Goal: Information Seeking & Learning: Learn about a topic

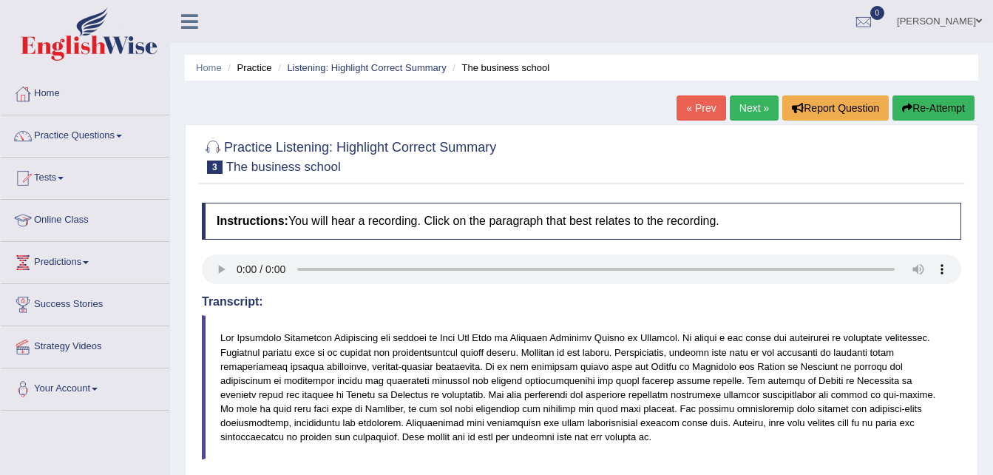
click at [44, 96] on link "Home" at bounding box center [85, 91] width 169 height 37
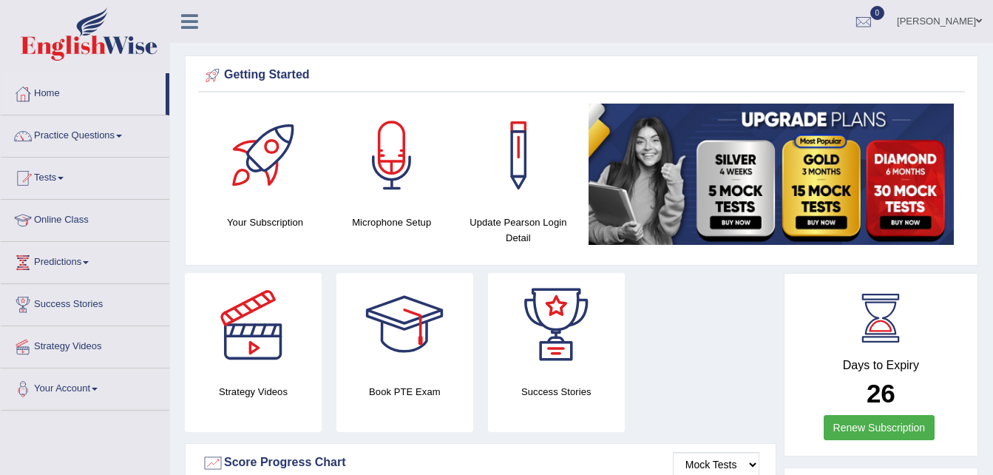
click at [53, 135] on link "Practice Questions" at bounding box center [85, 133] width 169 height 37
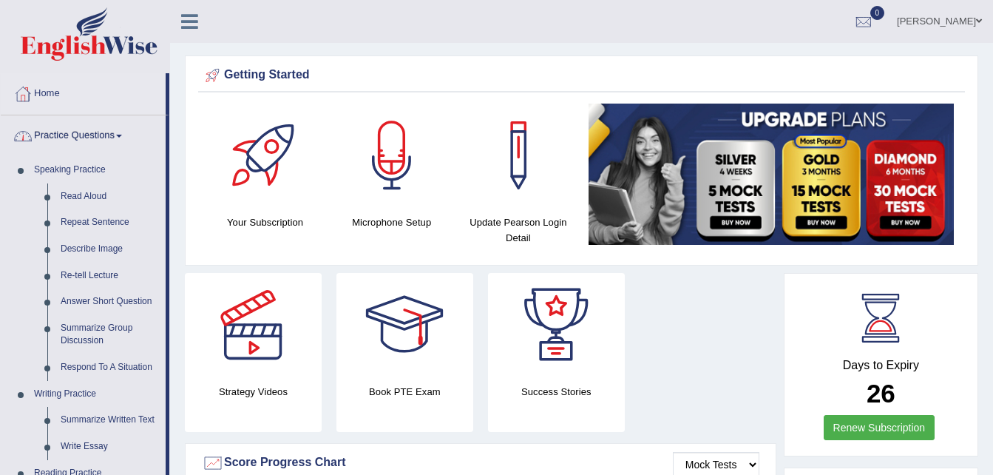
click at [55, 130] on link "Practice Questions" at bounding box center [83, 133] width 165 height 37
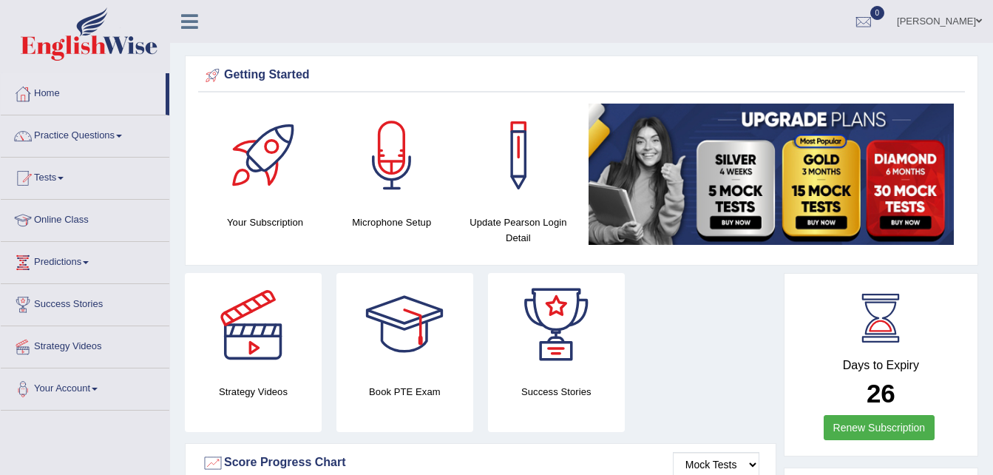
click at [245, 229] on h4 "Your Subscription" at bounding box center [265, 222] width 112 height 16
click at [50, 176] on link "Tests" at bounding box center [85, 175] width 169 height 37
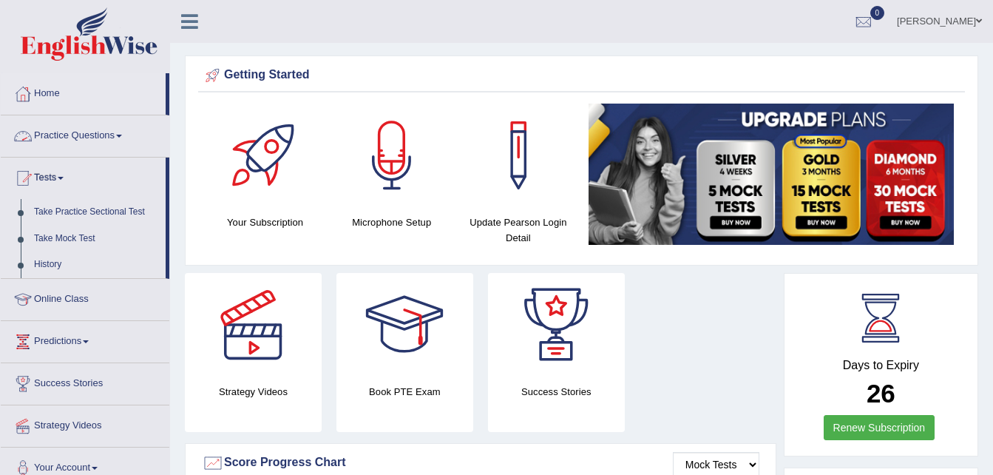
click at [75, 142] on link "Practice Questions" at bounding box center [85, 133] width 169 height 37
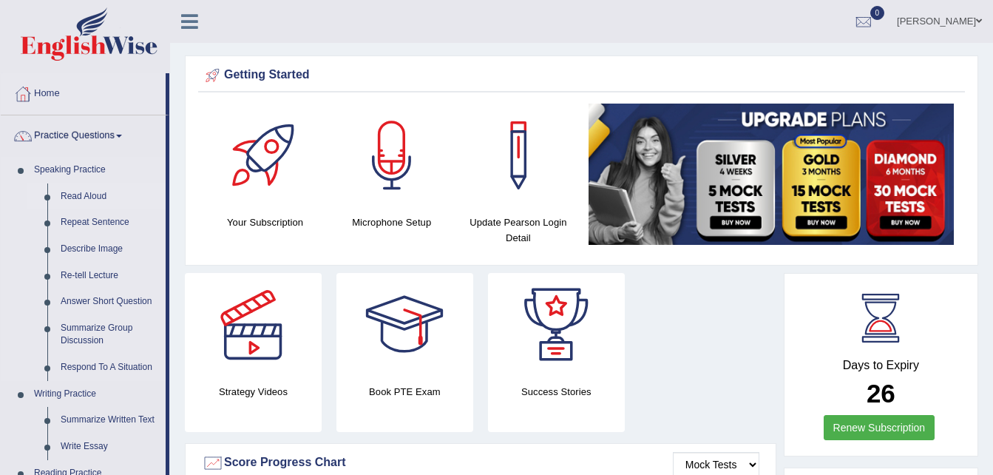
click at [89, 197] on link "Read Aloud" at bounding box center [110, 196] width 112 height 27
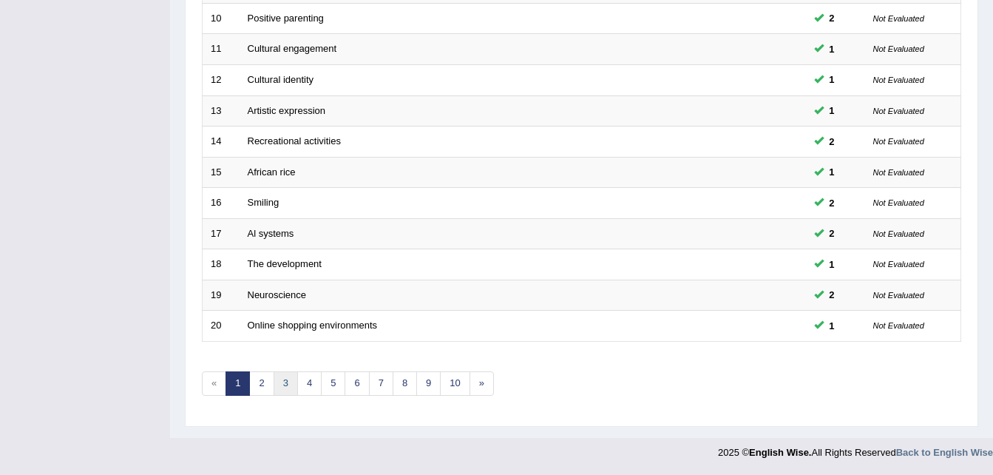
click at [285, 383] on link "3" at bounding box center [286, 383] width 24 height 24
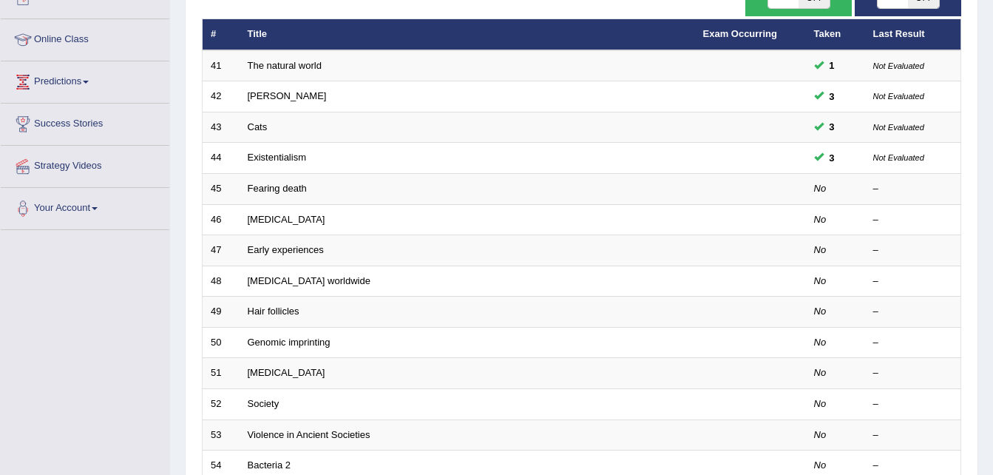
scroll to position [182, 0]
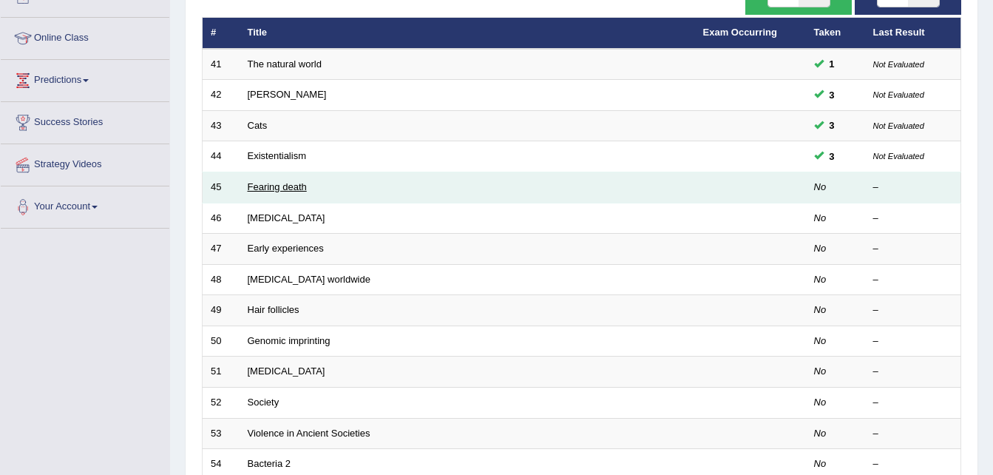
click at [291, 192] on link "Fearing death" at bounding box center [277, 186] width 59 height 11
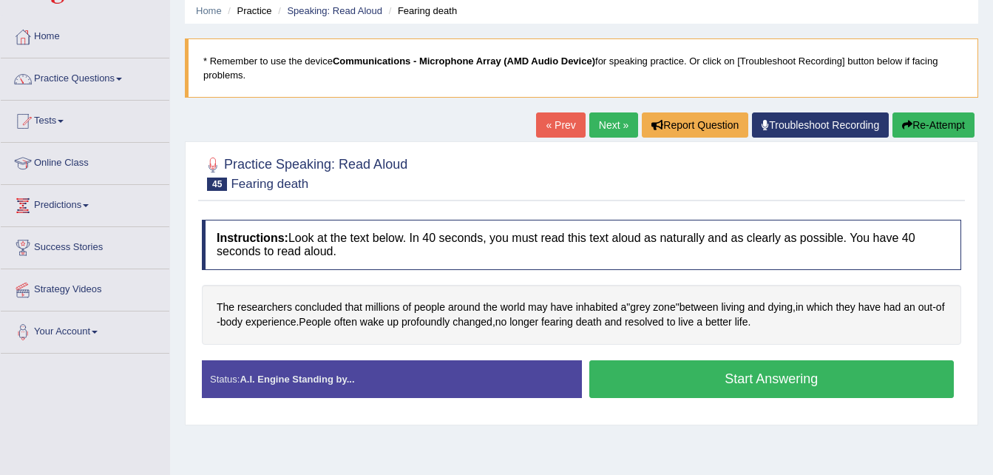
scroll to position [58, 0]
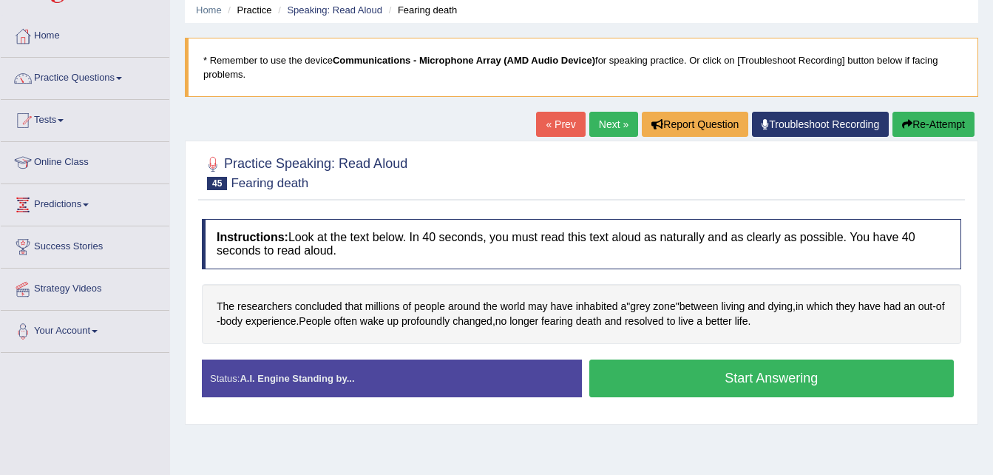
click at [637, 377] on button "Start Answering" at bounding box center [771, 378] width 365 height 38
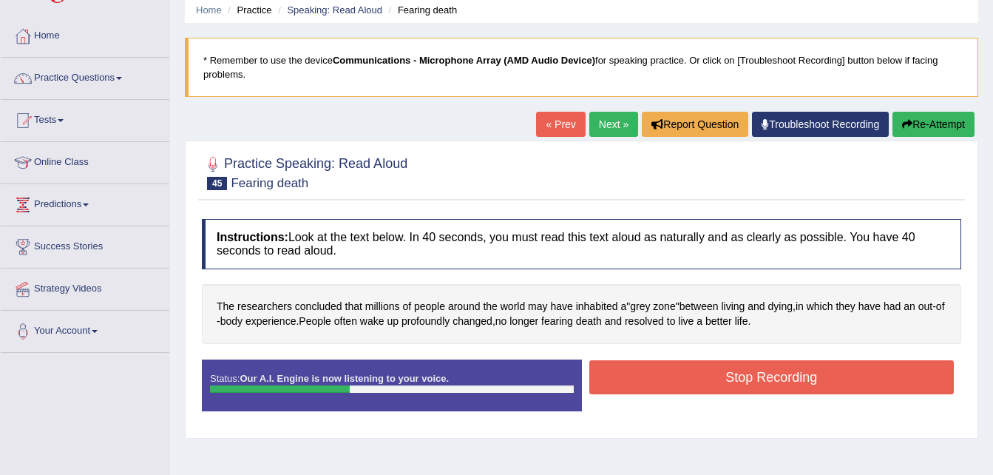
click at [637, 377] on button "Stop Recording" at bounding box center [771, 377] width 365 height 34
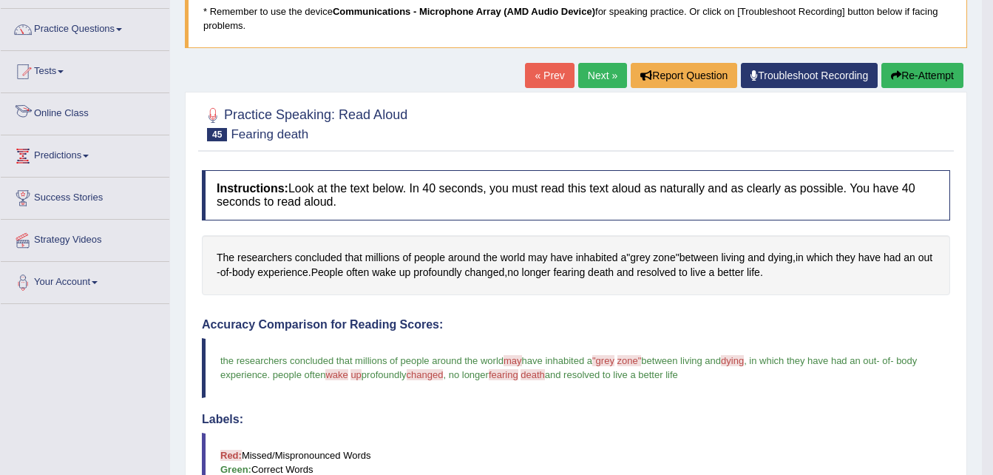
scroll to position [106, 0]
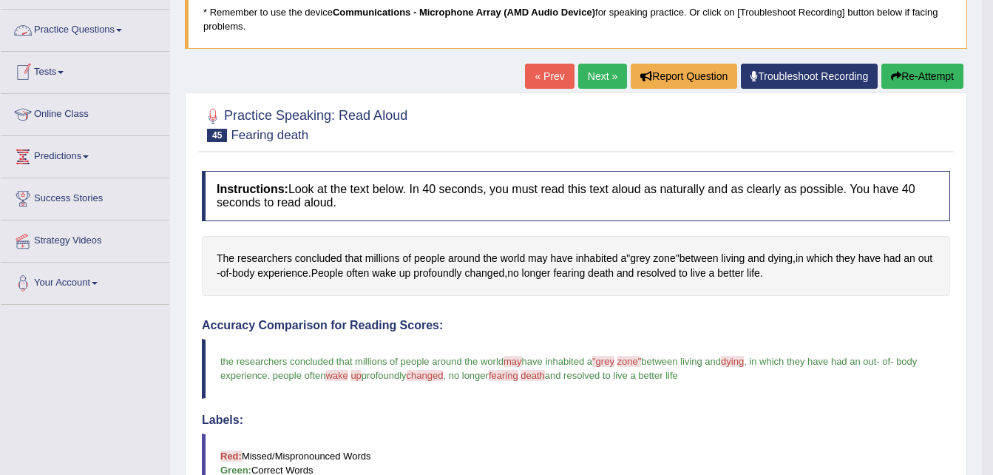
click at [110, 27] on link "Practice Questions" at bounding box center [85, 28] width 169 height 37
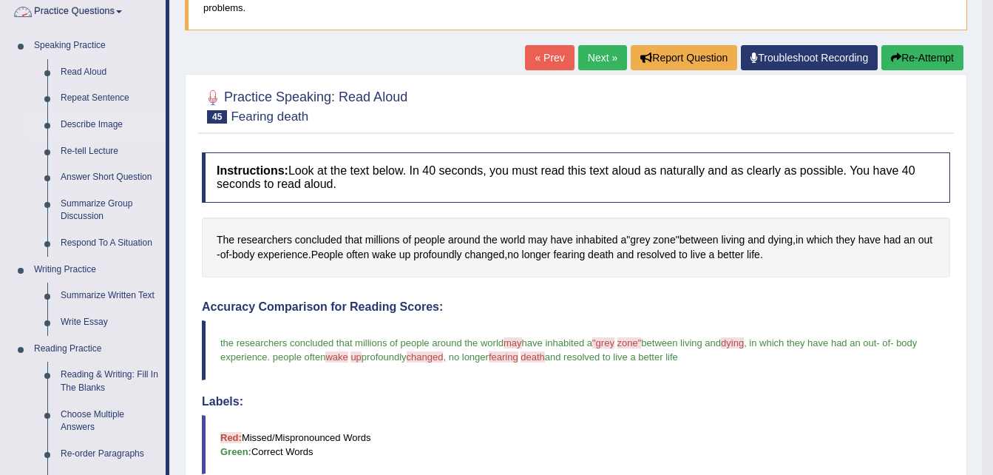
scroll to position [125, 0]
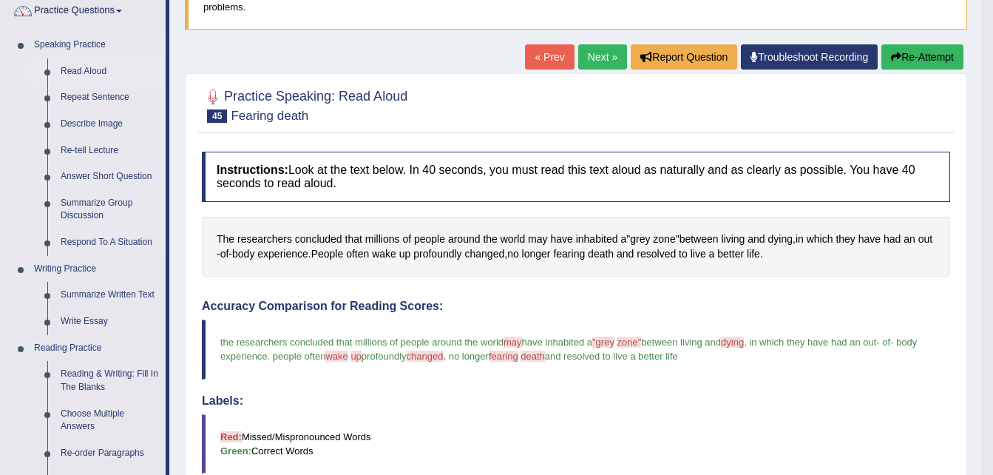
click at [91, 70] on link "Read Aloud" at bounding box center [110, 71] width 112 height 27
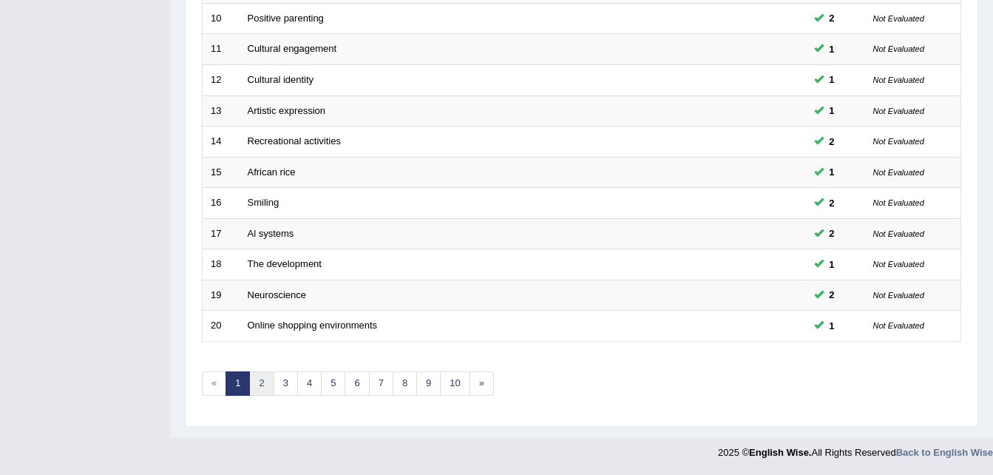
click at [257, 382] on link "2" at bounding box center [261, 383] width 24 height 24
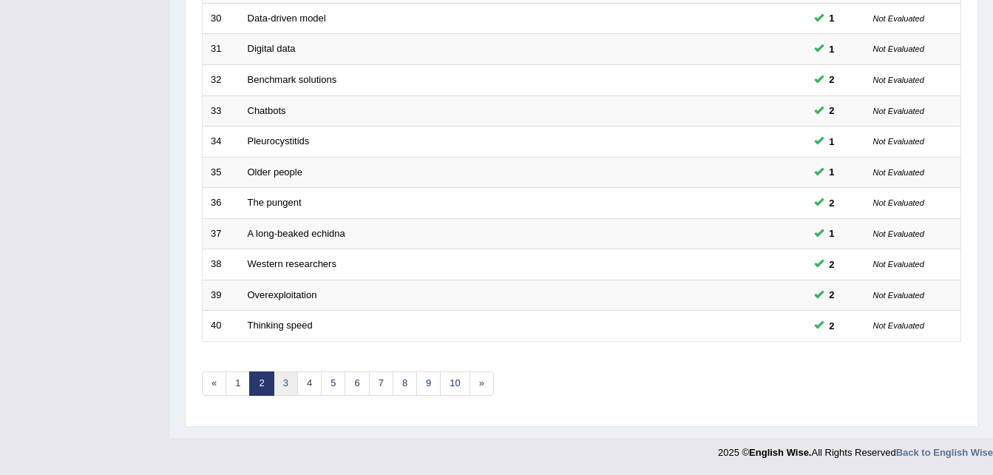
click at [285, 385] on link "3" at bounding box center [286, 383] width 24 height 24
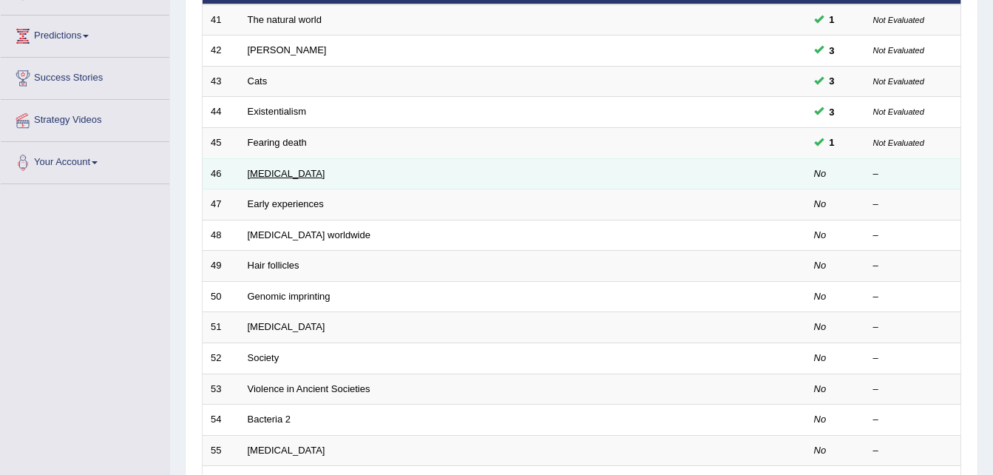
click at [270, 174] on link "Cardiac arrest" at bounding box center [287, 173] width 78 height 11
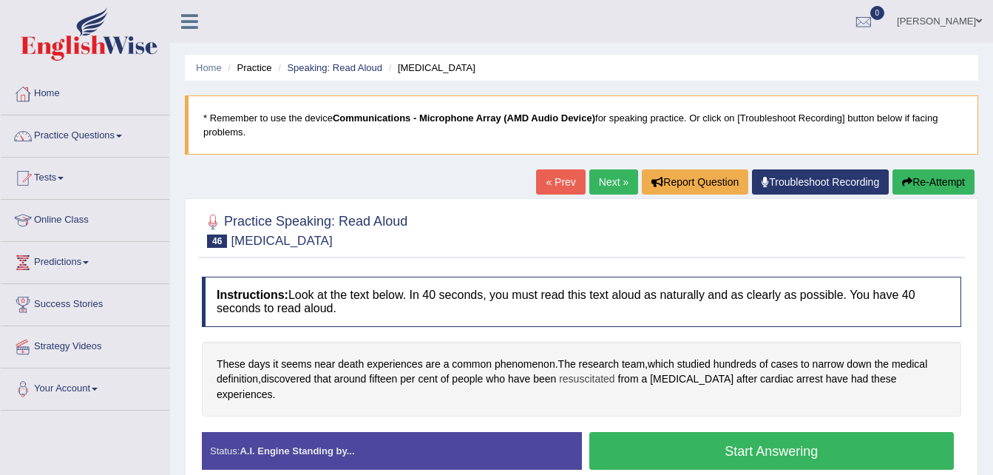
click at [597, 377] on span "resuscitated" at bounding box center [586, 379] width 55 height 16
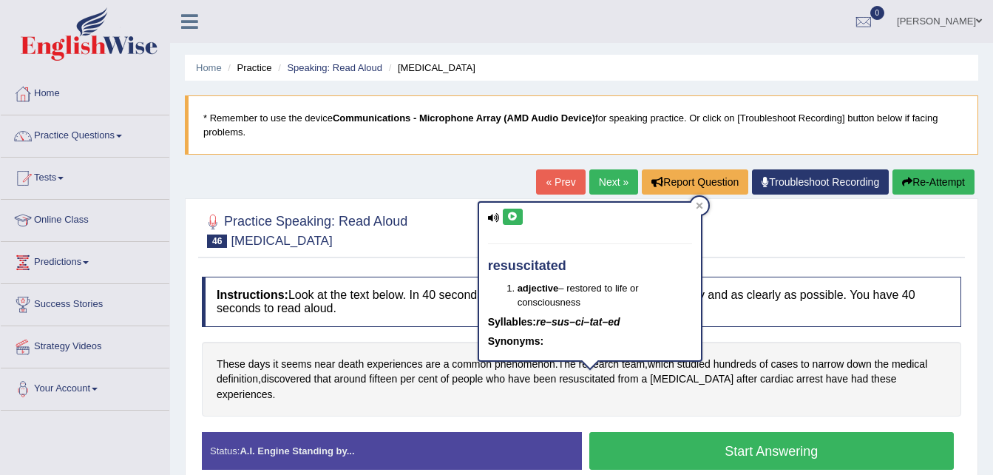
click at [512, 212] on icon at bounding box center [512, 216] width 11 height 9
click at [760, 376] on span "cardiac" at bounding box center [776, 379] width 33 height 16
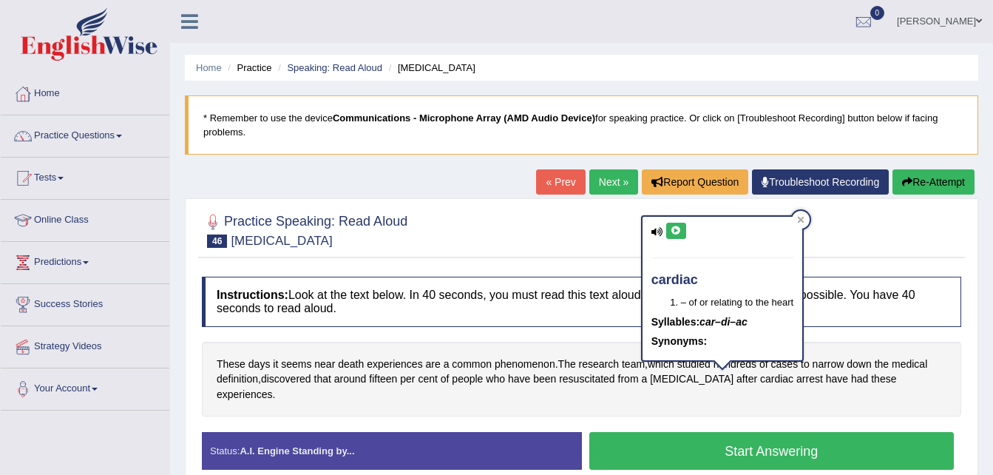
click at [676, 232] on icon at bounding box center [676, 230] width 11 height 9
click at [634, 399] on div "These days it seems near death experiences are a common phenomenon . The resear…" at bounding box center [581, 379] width 759 height 75
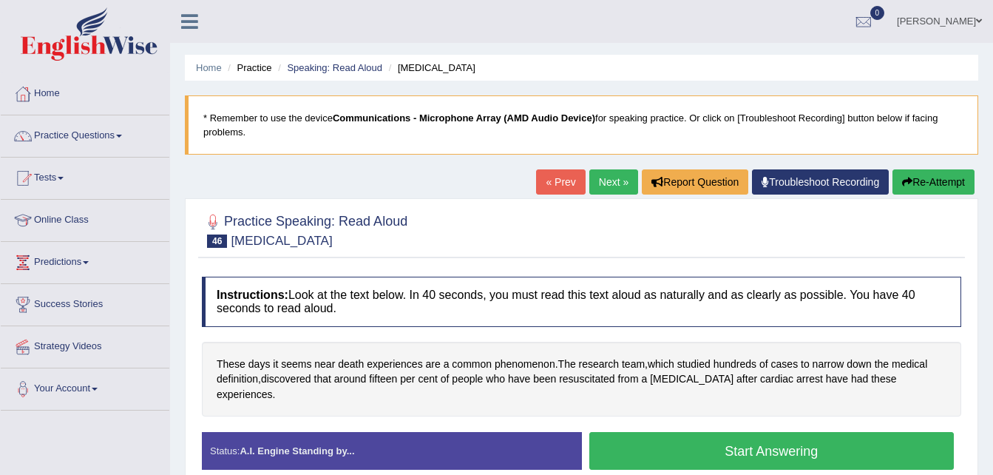
click at [689, 432] on button "Start Answering" at bounding box center [771, 451] width 365 height 38
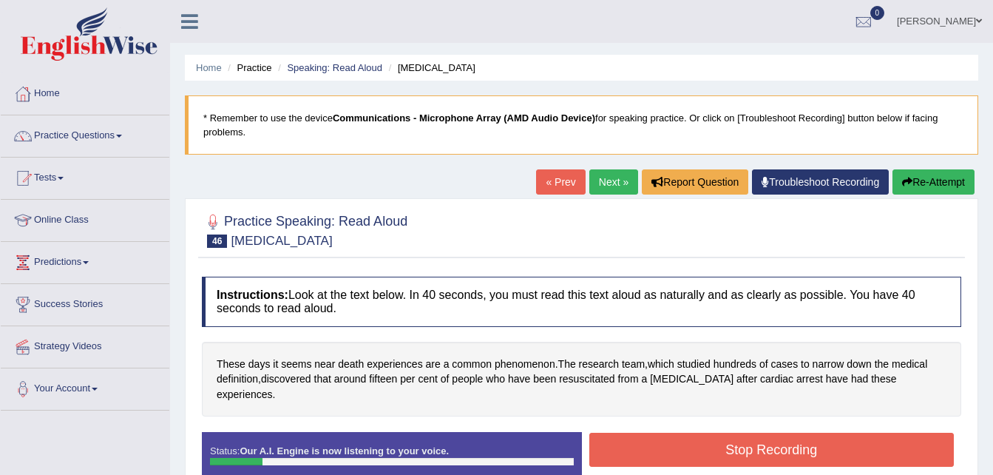
click at [918, 177] on button "Re-Attempt" at bounding box center [933, 181] width 82 height 25
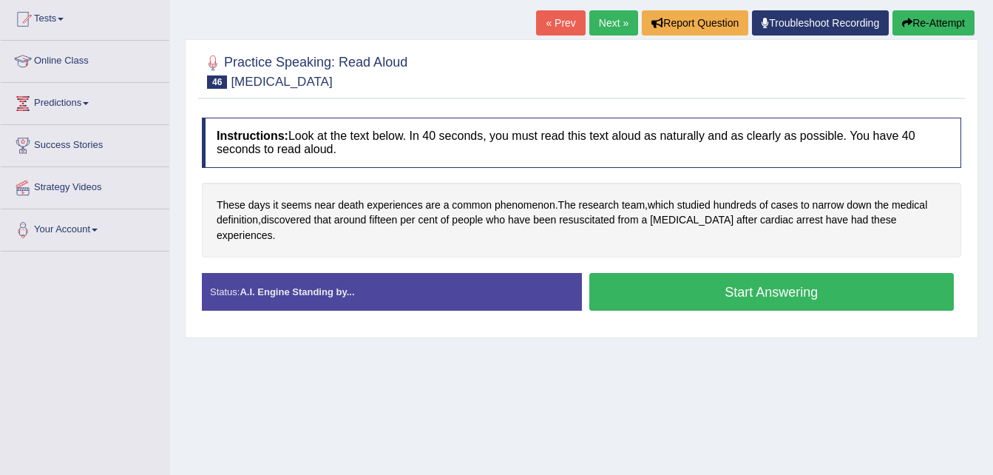
scroll to position [160, 0]
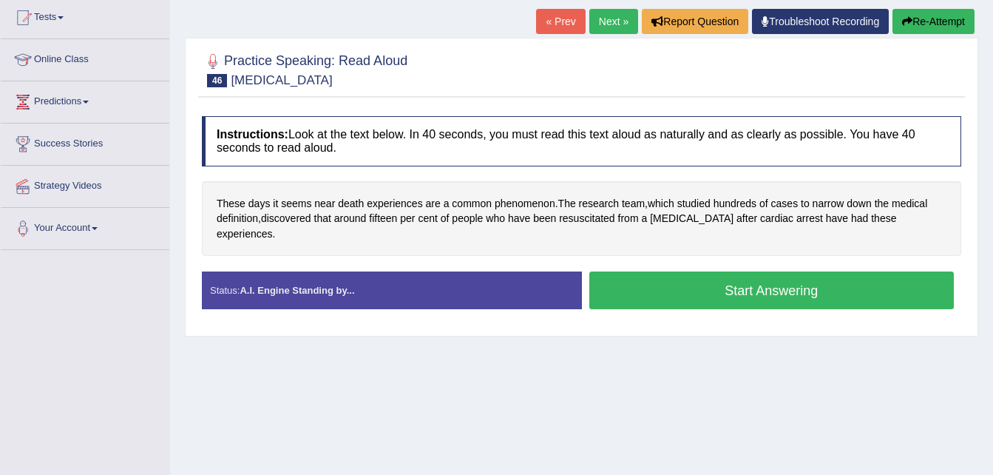
click at [788, 277] on button "Start Answering" at bounding box center [771, 290] width 365 height 38
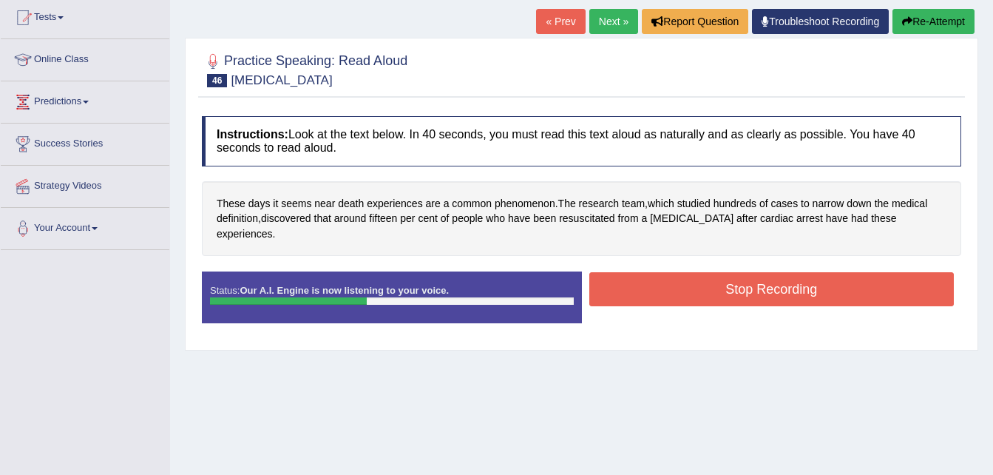
click at [788, 277] on button "Stop Recording" at bounding box center [771, 289] width 365 height 34
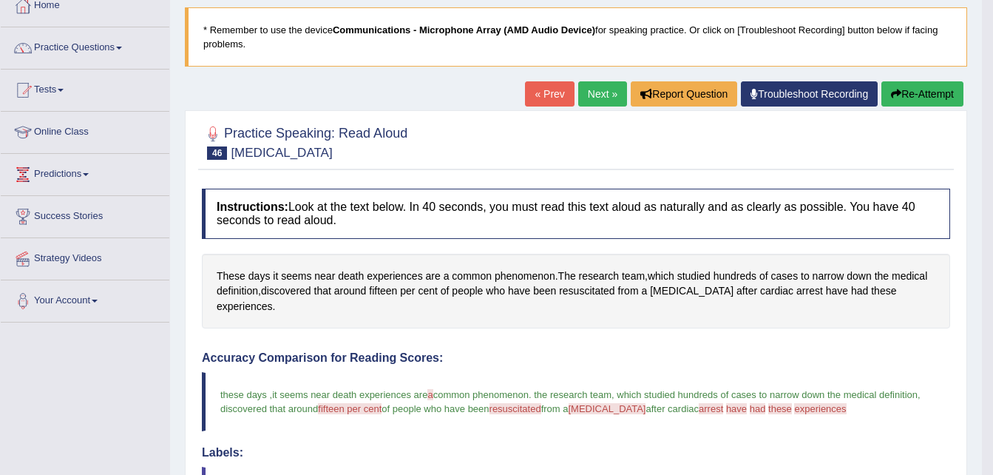
scroll to position [84, 0]
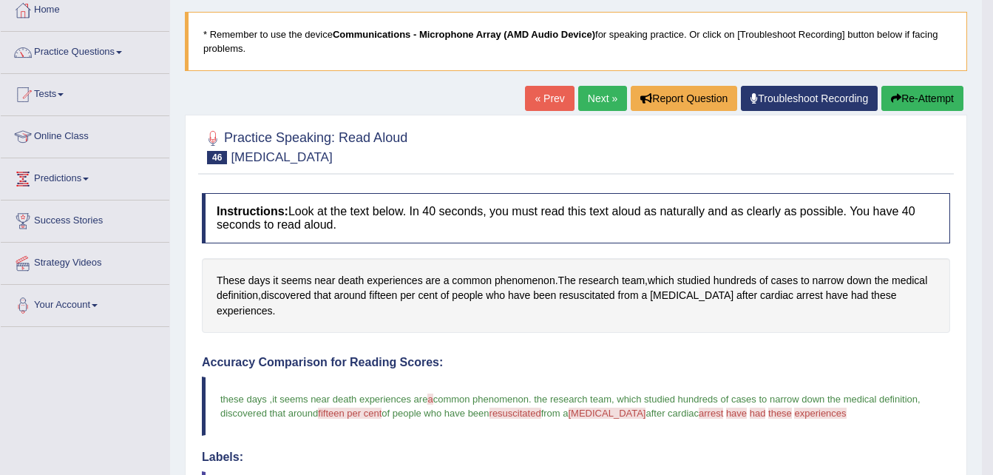
click at [900, 92] on button "Re-Attempt" at bounding box center [922, 98] width 82 height 25
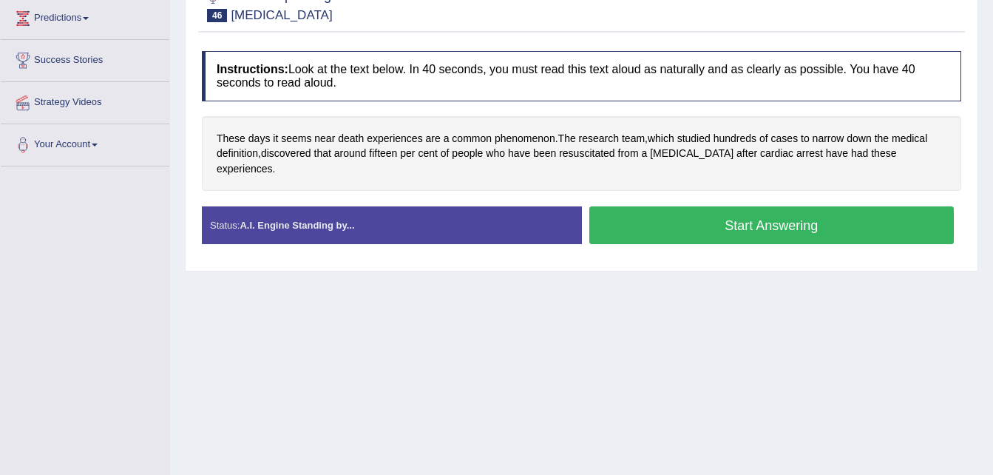
scroll to position [245, 0]
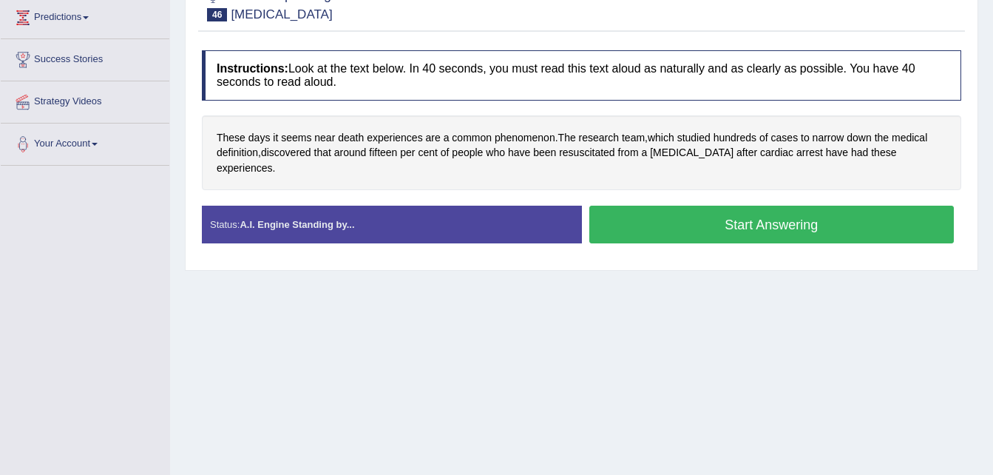
click at [777, 206] on button "Start Answering" at bounding box center [771, 225] width 365 height 38
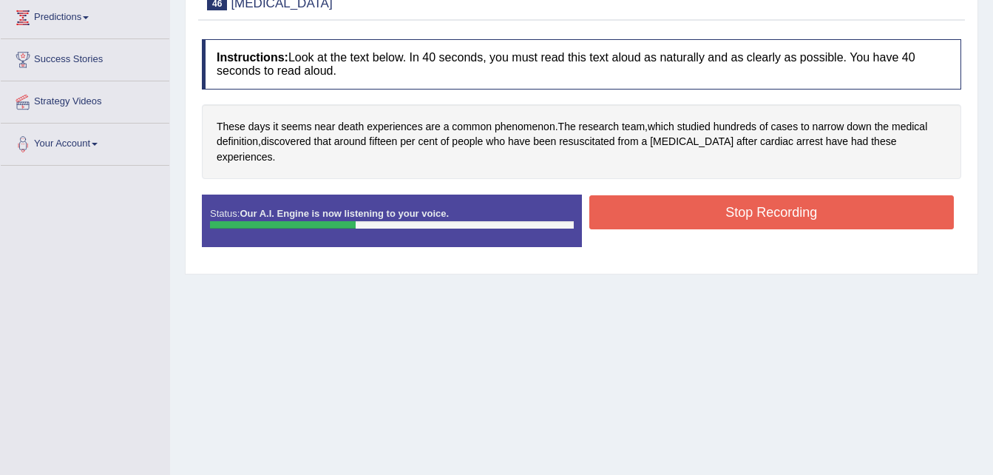
click at [777, 205] on button "Stop Recording" at bounding box center [771, 212] width 365 height 34
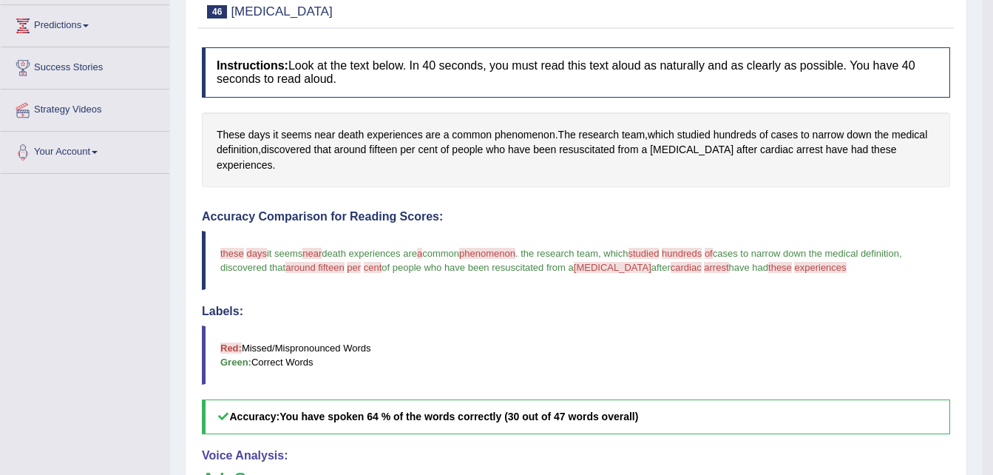
scroll to position [75, 0]
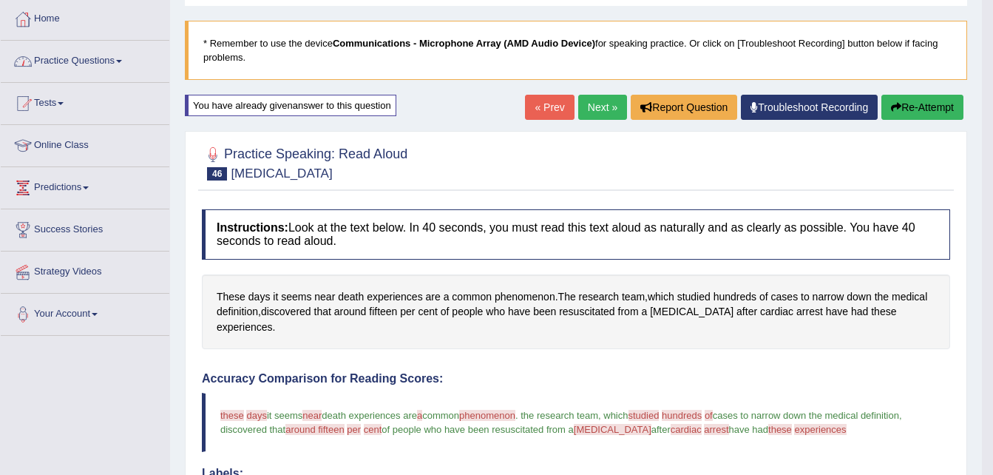
click at [122, 58] on link "Practice Questions" at bounding box center [85, 59] width 169 height 37
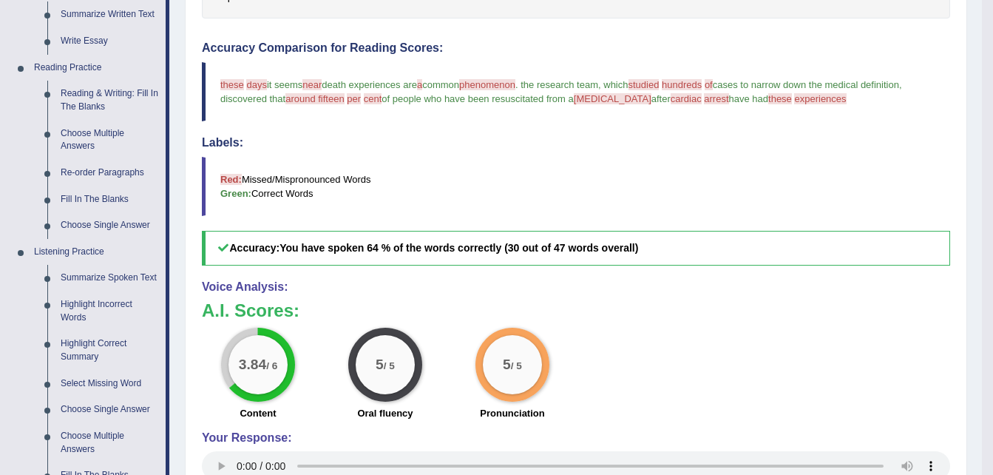
scroll to position [403, 0]
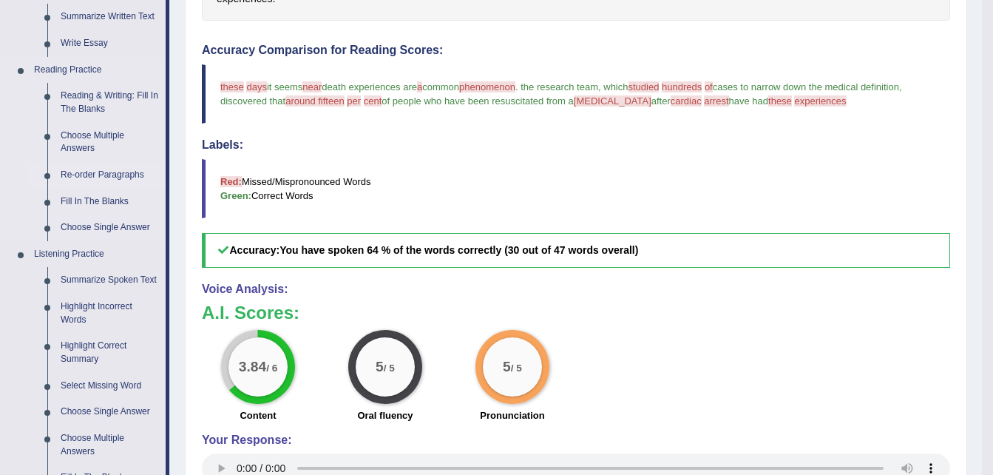
click at [107, 173] on link "Re-order Paragraphs" at bounding box center [110, 175] width 112 height 27
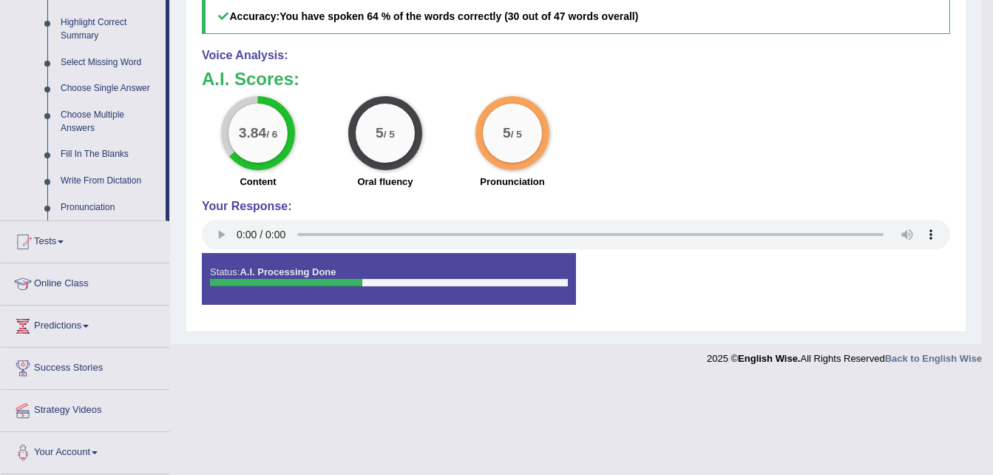
scroll to position [604, 0]
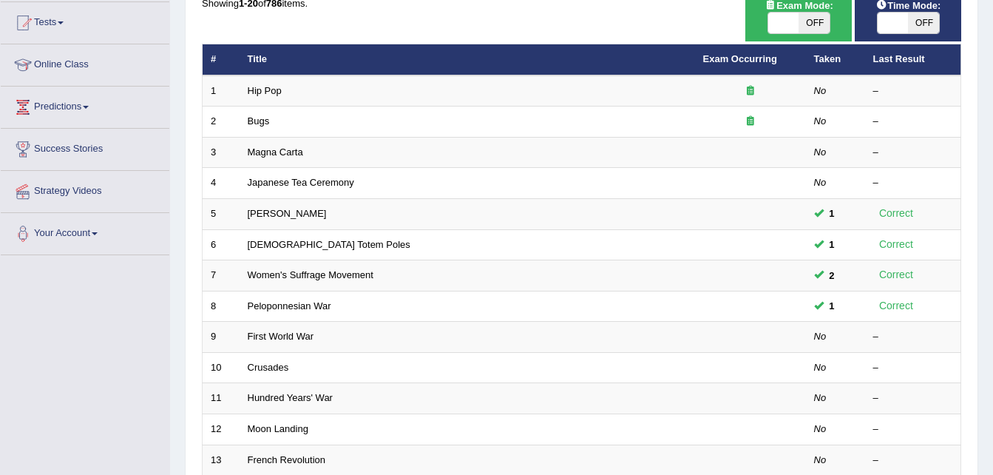
scroll to position [152, 0]
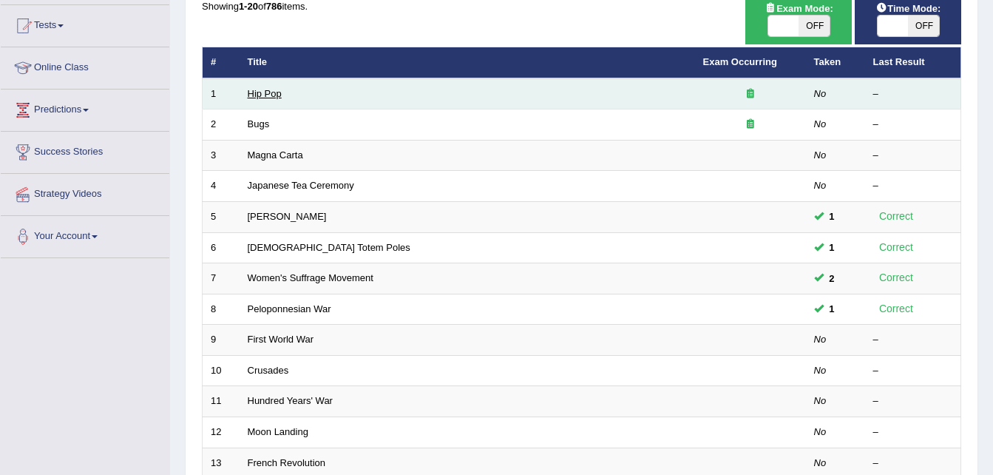
click at [274, 92] on link "Hip Pop" at bounding box center [265, 93] width 34 height 11
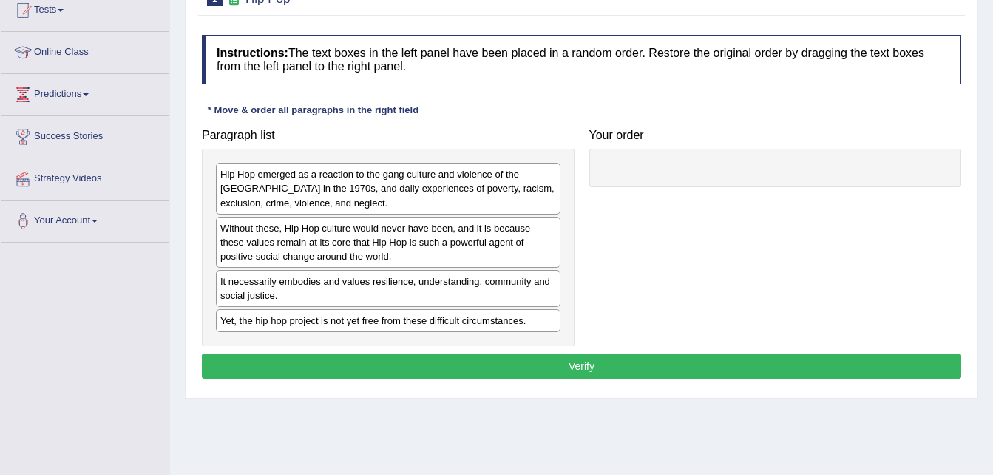
scroll to position [169, 0]
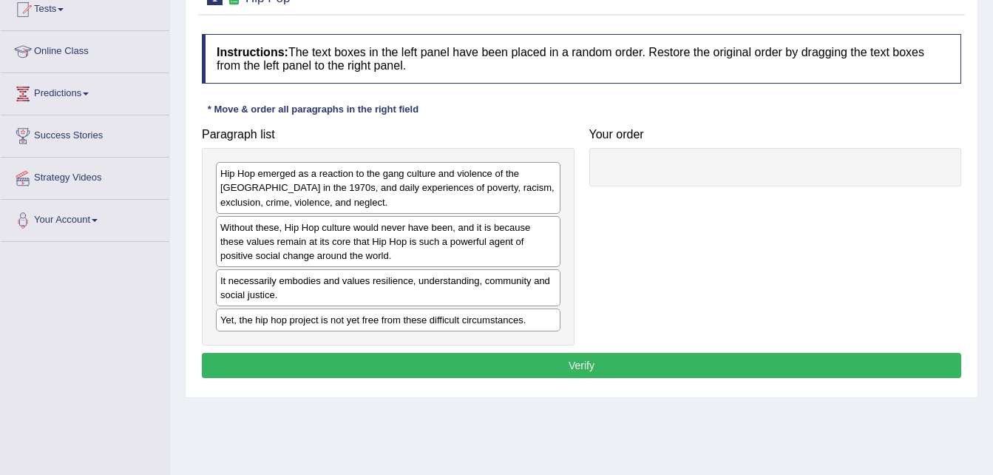
click at [251, 112] on div "* Move & order all paragraphs in the right field" at bounding box center [313, 109] width 223 height 14
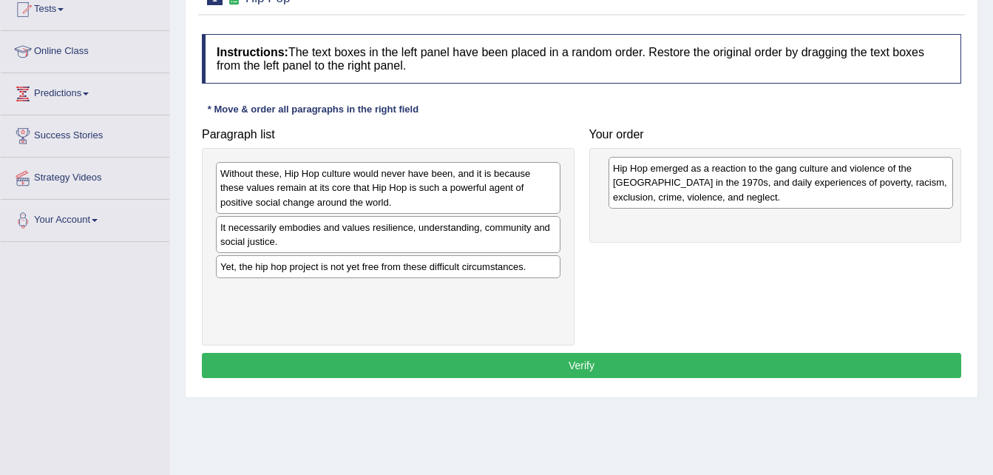
drag, startPoint x: 243, startPoint y: 196, endPoint x: 634, endPoint y: 189, distance: 391.2
click at [634, 189] on div "Hip Hop emerged as a reaction to the gang culture and violence of the [GEOGRAPH…" at bounding box center [781, 182] width 345 height 51
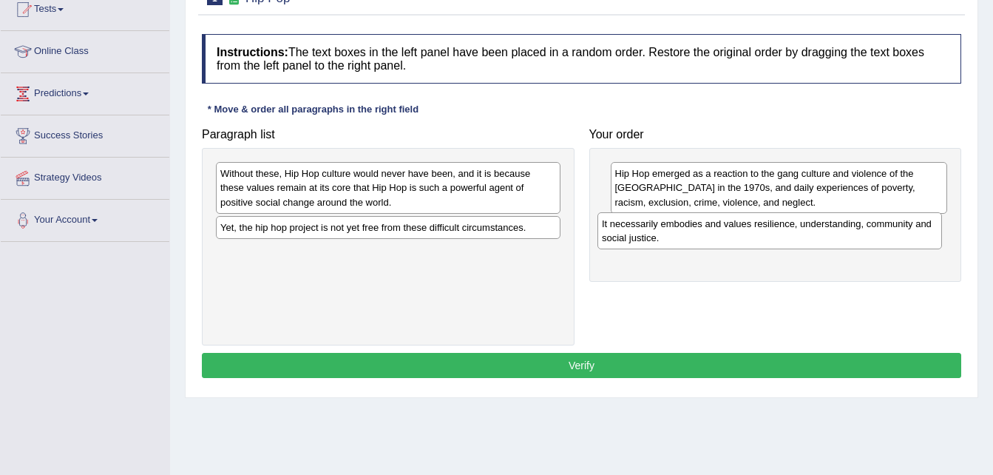
drag, startPoint x: 365, startPoint y: 244, endPoint x: 746, endPoint y: 240, distance: 381.5
click at [746, 240] on div "It necessarily embodies and values resilience, understanding, community and soc…" at bounding box center [769, 230] width 345 height 37
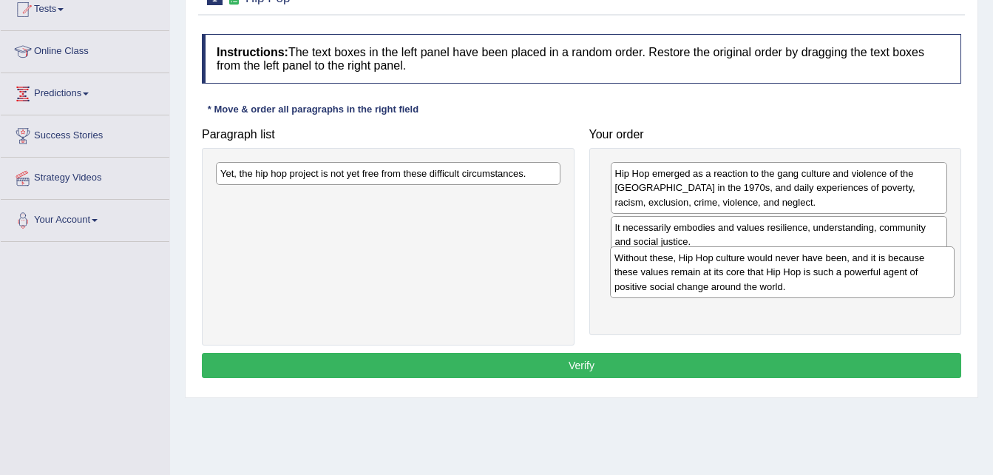
drag, startPoint x: 371, startPoint y: 191, endPoint x: 765, endPoint y: 274, distance: 402.0
click at [765, 274] on div "Without these, Hip Hop culture would never have been, and it is because these v…" at bounding box center [782, 271] width 345 height 51
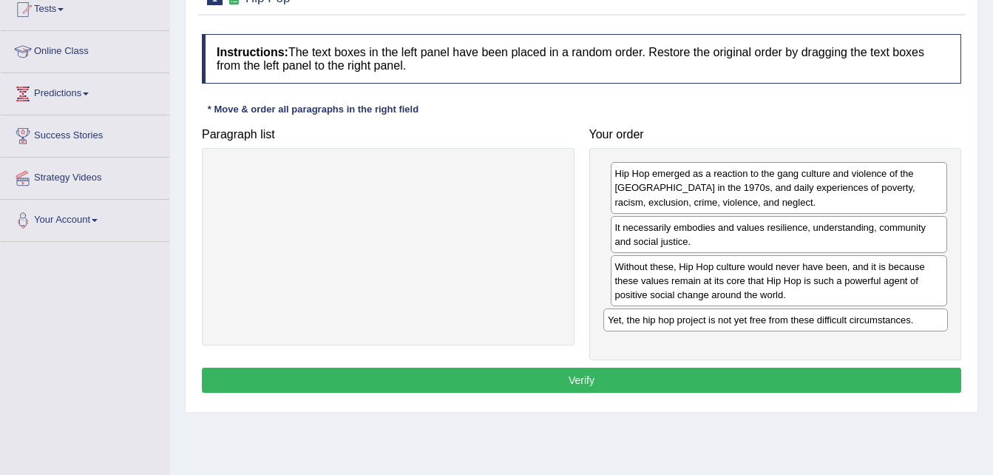
drag, startPoint x: 444, startPoint y: 176, endPoint x: 831, endPoint y: 323, distance: 414.4
click at [831, 323] on div "Yet, the hip hop project is not yet free from these difficult circumstances." at bounding box center [775, 319] width 345 height 23
click at [696, 373] on button "Verify" at bounding box center [581, 379] width 759 height 25
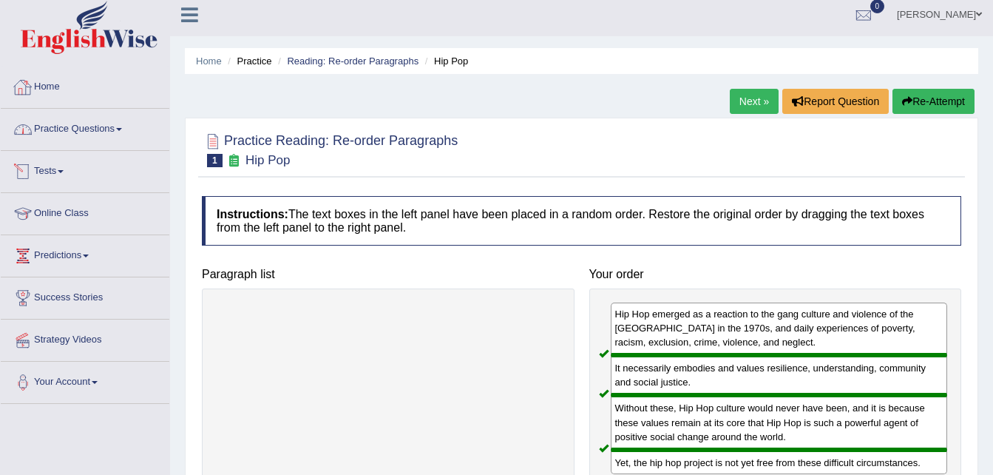
scroll to position [4, 0]
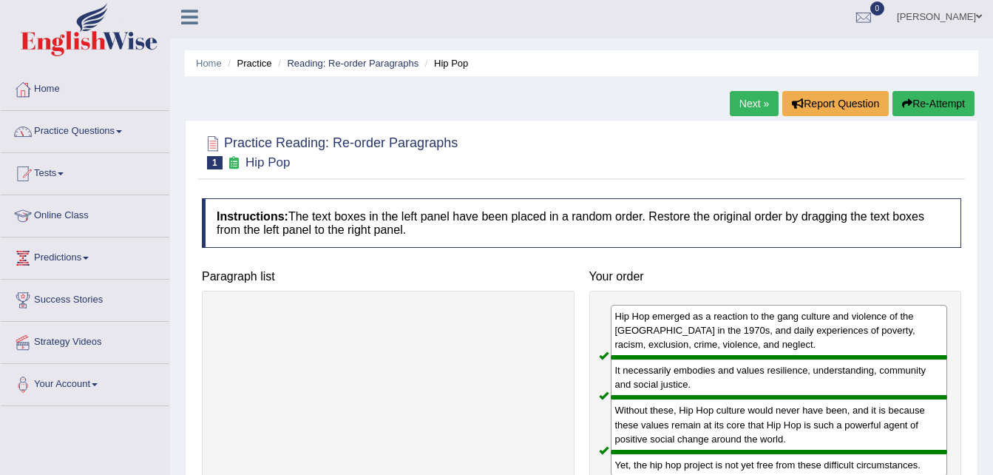
click at [83, 129] on link "Practice Questions" at bounding box center [85, 129] width 169 height 37
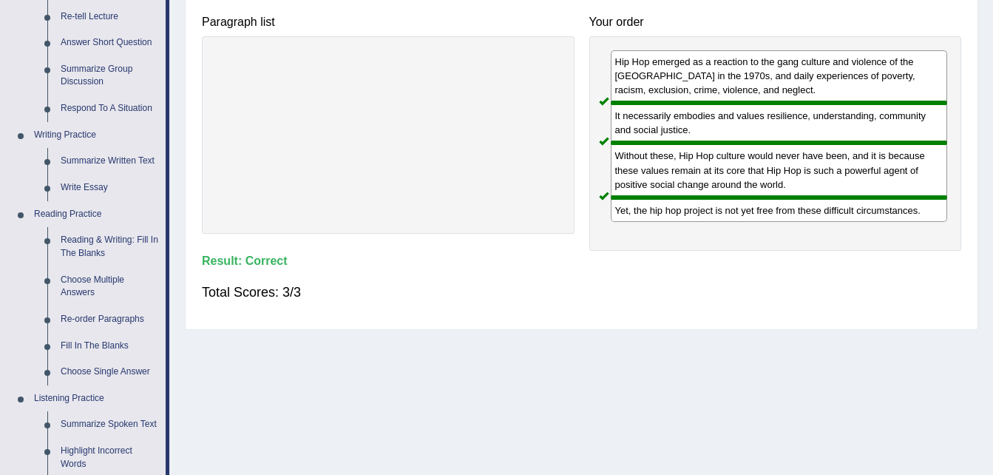
scroll to position [260, 0]
click at [107, 245] on link "Reading & Writing: Fill In The Blanks" at bounding box center [110, 245] width 112 height 39
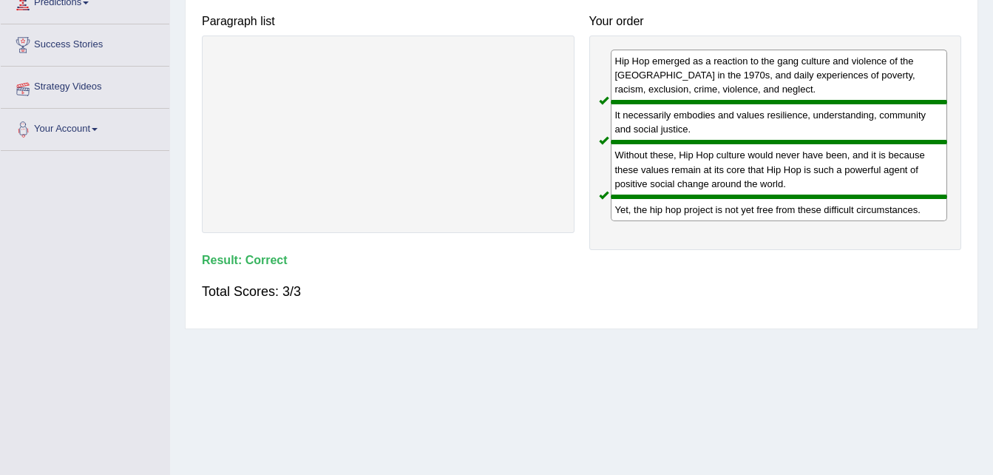
scroll to position [302, 0]
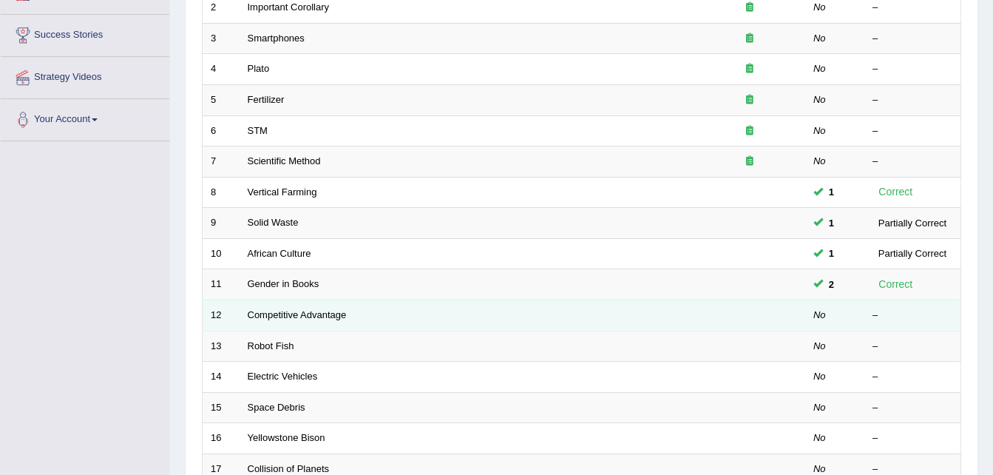
scroll to position [258, 0]
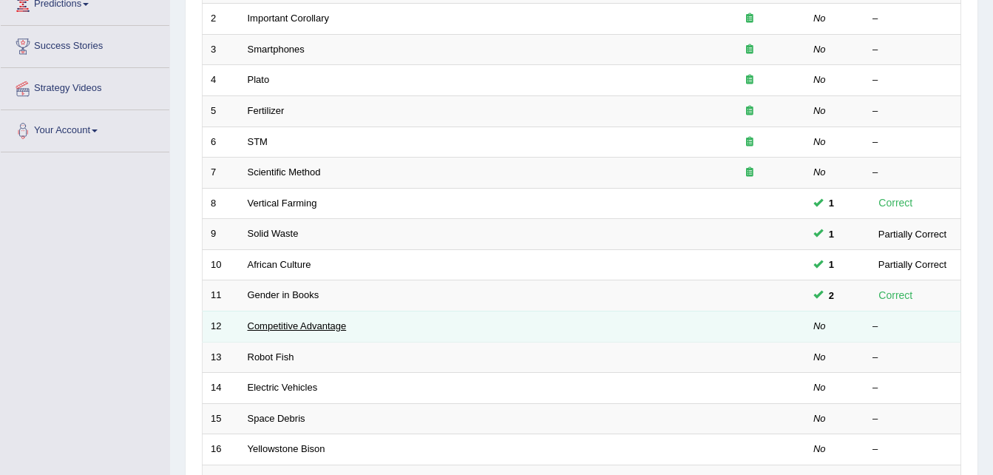
click at [322, 328] on link "Competitive Advantage" at bounding box center [297, 325] width 99 height 11
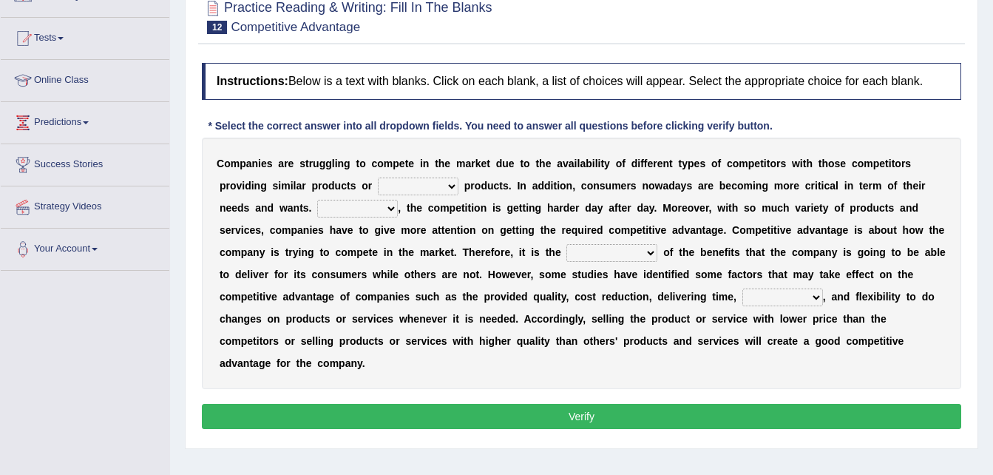
scroll to position [140, 0]
click at [378, 180] on select "constitution restitution substitution institution" at bounding box center [418, 186] width 81 height 18
select select "substitution"
click at [378, 177] on select "constitution restitution substitution institution" at bounding box center [418, 186] width 81 height 18
click at [317, 206] on select "However Instead Additionally Therefore" at bounding box center [357, 209] width 81 height 18
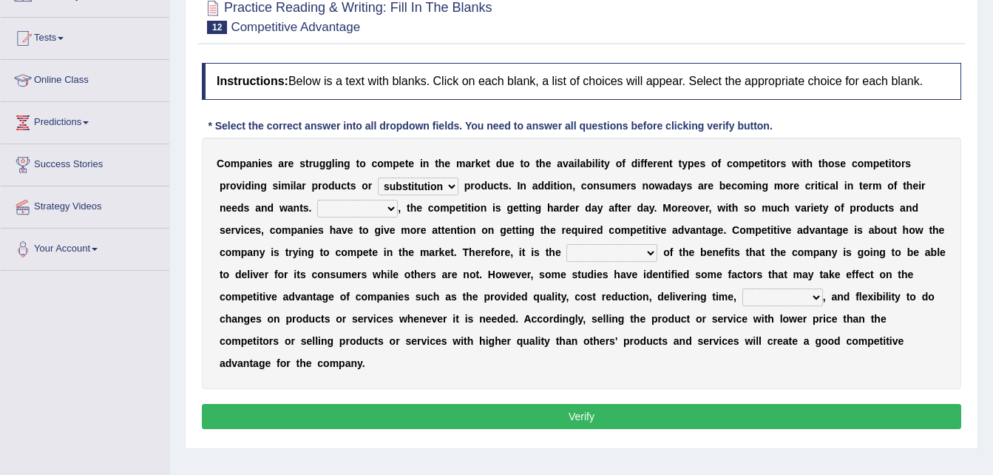
select select "Additionally"
click at [317, 200] on select "However Instead Additionally Therefore" at bounding box center [357, 209] width 81 height 18
click at [566, 254] on select "dissemination ordination determination incarnation" at bounding box center [611, 253] width 91 height 18
select select "determination"
click at [566, 244] on select "dissemination ordination determination incarnation" at bounding box center [611, 253] width 91 height 18
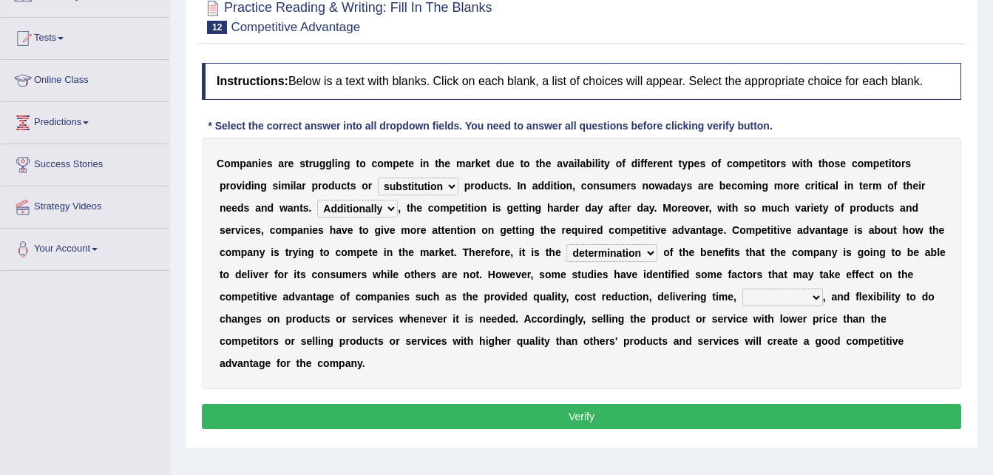
click at [742, 301] on select "captivation aggregation deprivation innovation" at bounding box center [782, 297] width 81 height 18
select select "innovation"
click at [742, 288] on select "captivation aggregation deprivation innovation" at bounding box center [782, 297] width 81 height 18
click at [572, 404] on button "Verify" at bounding box center [581, 416] width 759 height 25
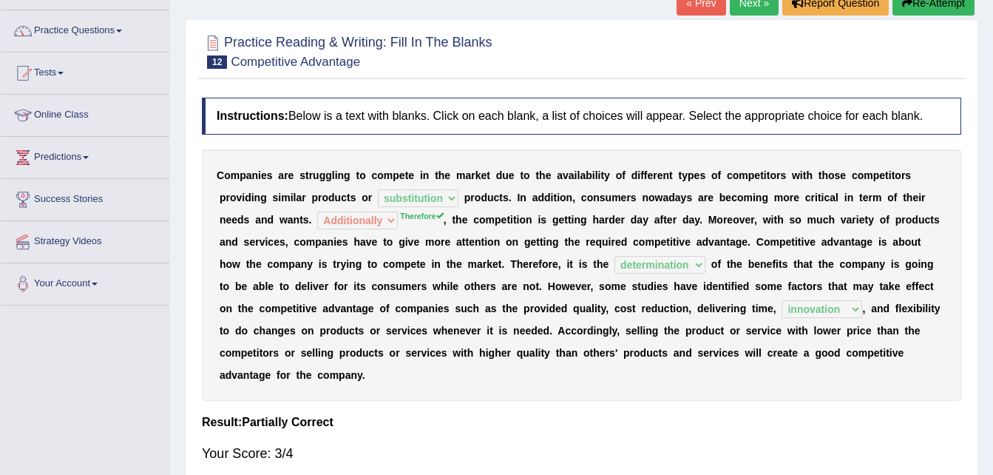
scroll to position [104, 0]
